Goal: Share content

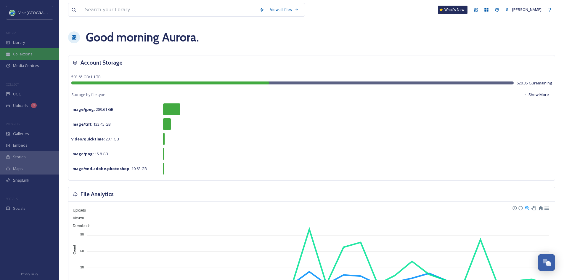
click at [39, 51] on div "Collections" at bounding box center [29, 54] width 59 height 12
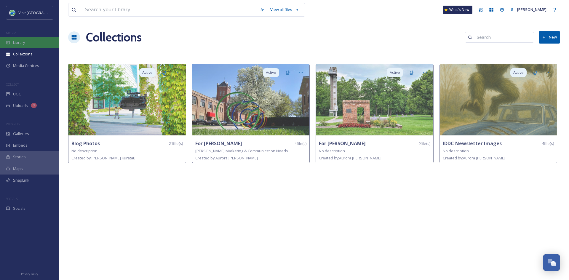
click at [37, 44] on div "Library" at bounding box center [29, 43] width 59 height 12
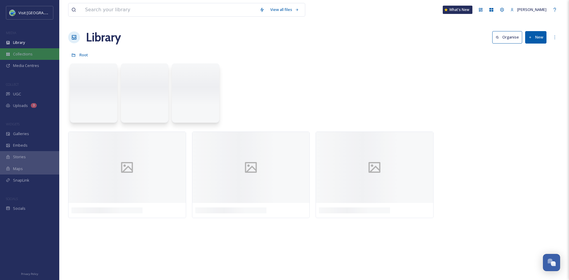
click at [35, 60] on div "Collections" at bounding box center [29, 54] width 59 height 12
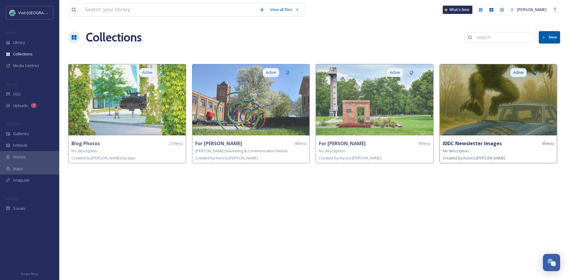
click at [493, 149] on div "No description." at bounding box center [497, 150] width 111 height 7
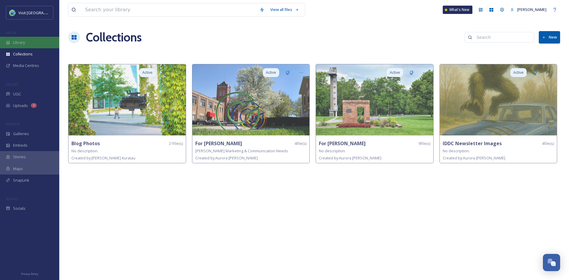
click at [30, 45] on div "Library" at bounding box center [29, 43] width 59 height 12
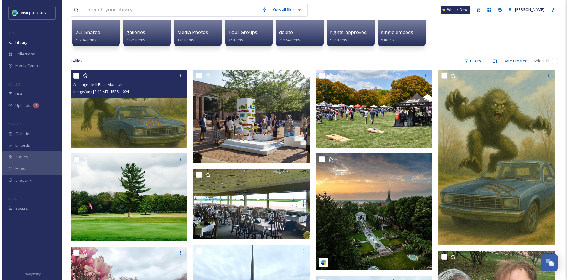
scroll to position [84, 0]
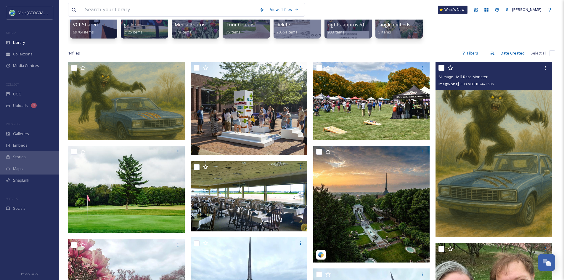
click at [518, 113] on img at bounding box center [494, 149] width 117 height 175
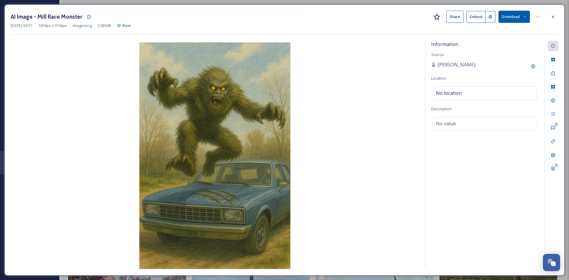
click at [458, 14] on button "Share" at bounding box center [454, 17] width 17 height 12
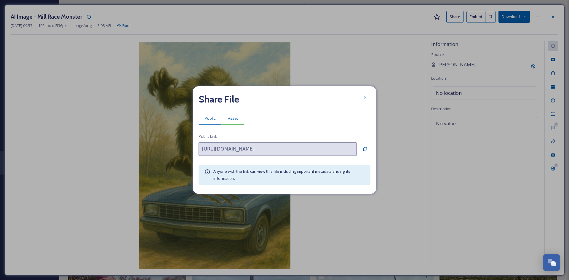
click at [235, 119] on span "Asset" at bounding box center [233, 119] width 10 height 6
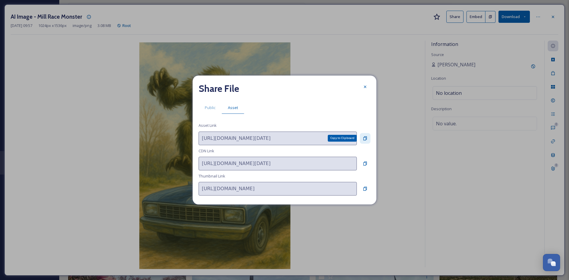
click at [365, 140] on icon at bounding box center [365, 138] width 4 height 4
